Goal: Book appointment/travel/reservation

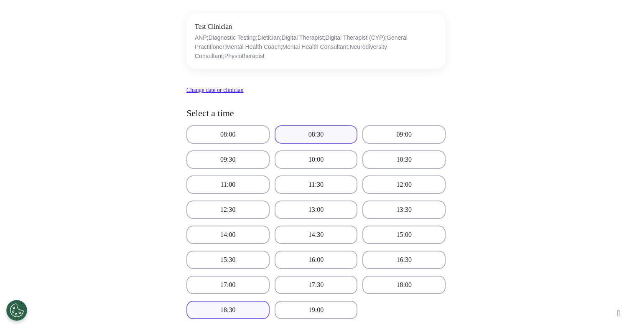
click at [318, 137] on button "08:30" at bounding box center [315, 134] width 83 height 18
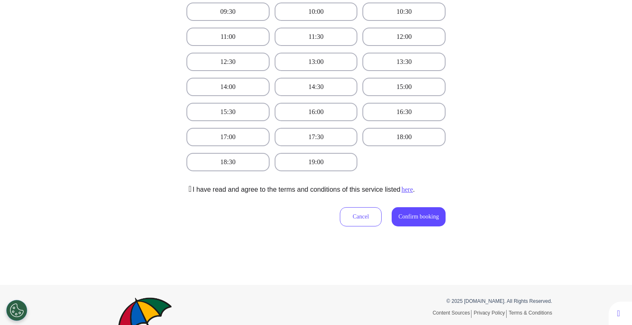
scroll to position [293, 0]
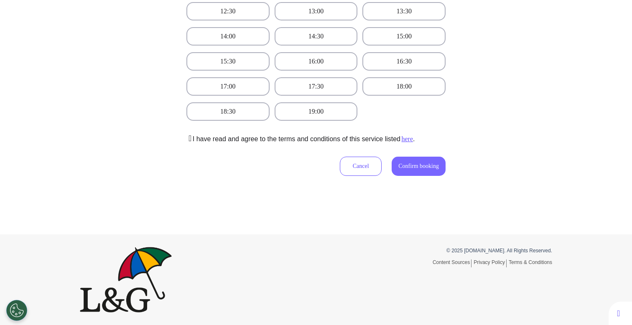
click at [405, 173] on button "Confirm booking" at bounding box center [418, 166] width 54 height 19
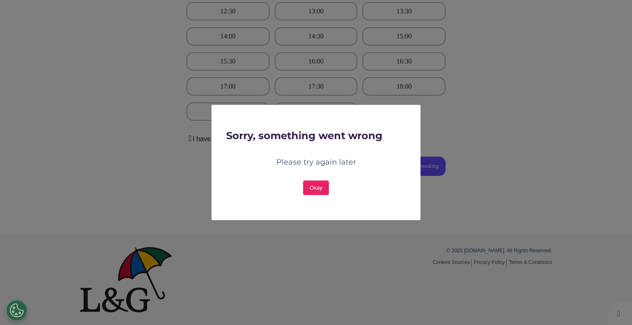
click at [326, 187] on button "Okay" at bounding box center [316, 187] width 26 height 15
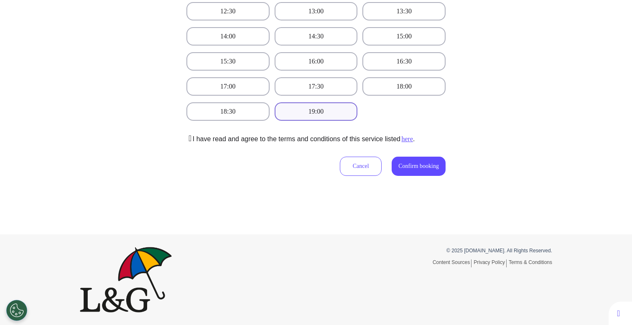
click at [335, 104] on button "19:00" at bounding box center [315, 111] width 83 height 18
click at [409, 164] on span "Confirm booking" at bounding box center [418, 166] width 41 height 6
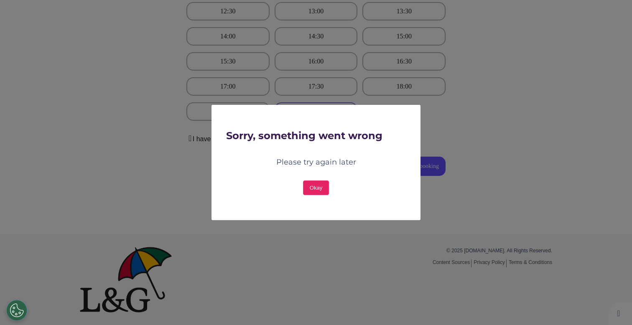
click at [316, 183] on button "Okay" at bounding box center [316, 187] width 26 height 15
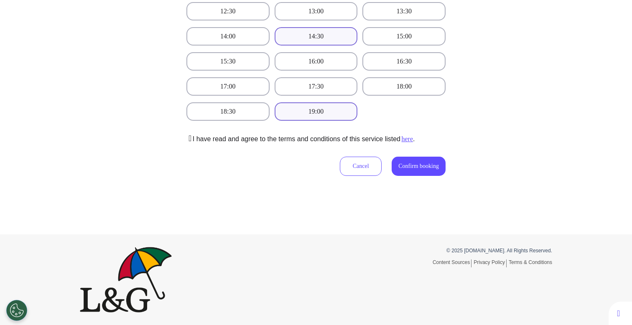
click at [326, 39] on button "14:30" at bounding box center [315, 36] width 83 height 18
click at [426, 174] on button "Confirm booking" at bounding box center [418, 166] width 54 height 19
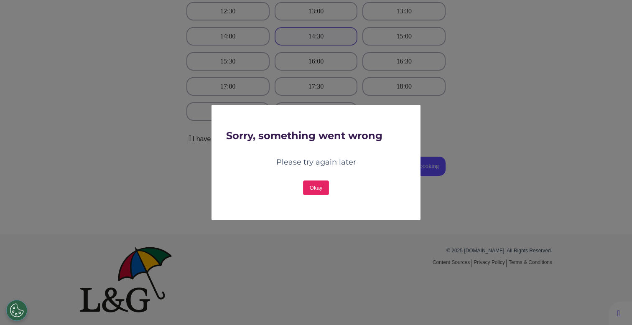
click at [313, 191] on button "Okay" at bounding box center [316, 187] width 26 height 15
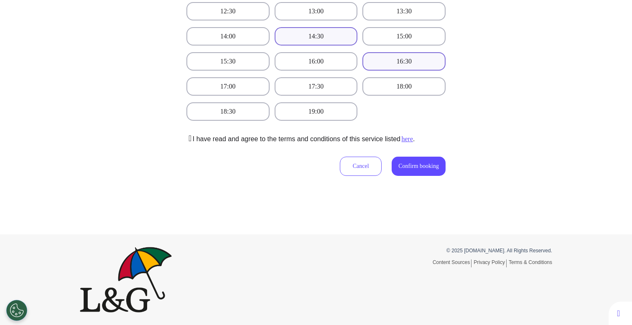
click at [411, 59] on button "16:30" at bounding box center [403, 61] width 83 height 18
click at [419, 166] on span "Confirm booking" at bounding box center [418, 166] width 41 height 6
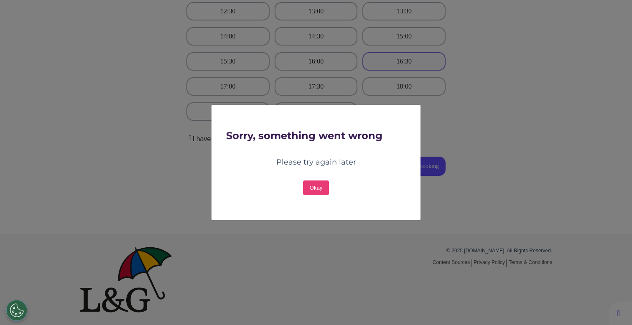
click at [376, 84] on div "Sorry, something went wrong Please try again later Okay OK" at bounding box center [316, 162] width 632 height 325
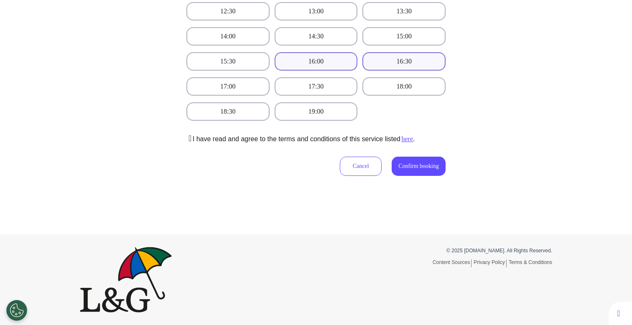
click at [343, 64] on button "16:00" at bounding box center [315, 61] width 83 height 18
click at [411, 173] on button "Confirm booking" at bounding box center [418, 166] width 54 height 19
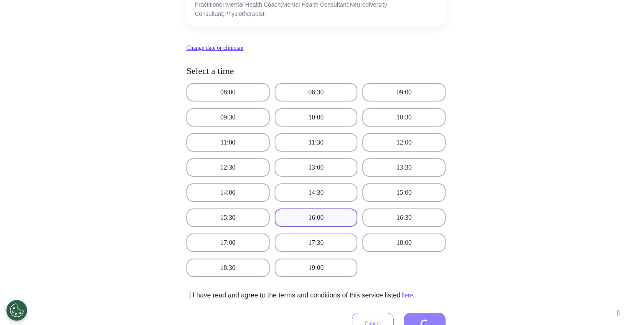
scroll to position [143, 0]
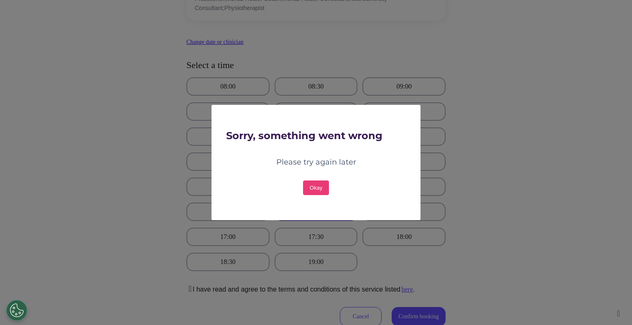
click at [378, 75] on div "Sorry, something went wrong Please try again later Okay OK" at bounding box center [316, 162] width 632 height 325
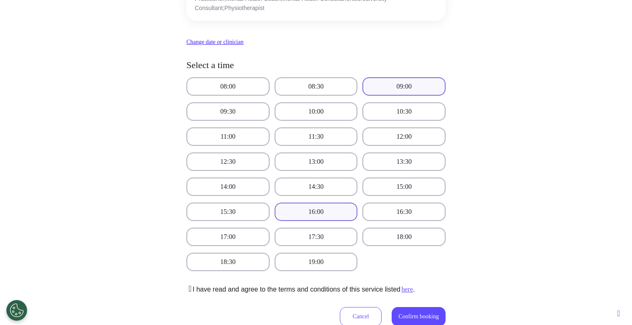
click at [396, 86] on button "09:00" at bounding box center [403, 86] width 83 height 18
click at [398, 313] on span "Confirm booking" at bounding box center [418, 316] width 41 height 6
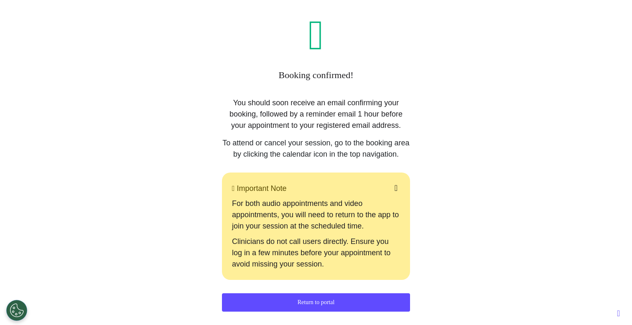
scroll to position [50, 0]
